Goal: Navigation & Orientation: Understand site structure

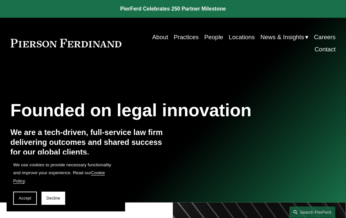
click at [209, 35] on link "People" at bounding box center [214, 37] width 19 height 12
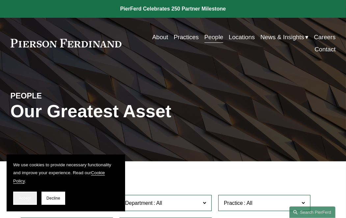
click at [26, 199] on span "Accept" at bounding box center [25, 198] width 13 height 5
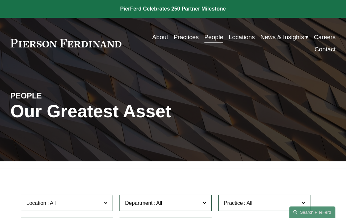
click at [239, 37] on link "Locations" at bounding box center [242, 37] width 26 height 12
